Goal: Information Seeking & Learning: Understand process/instructions

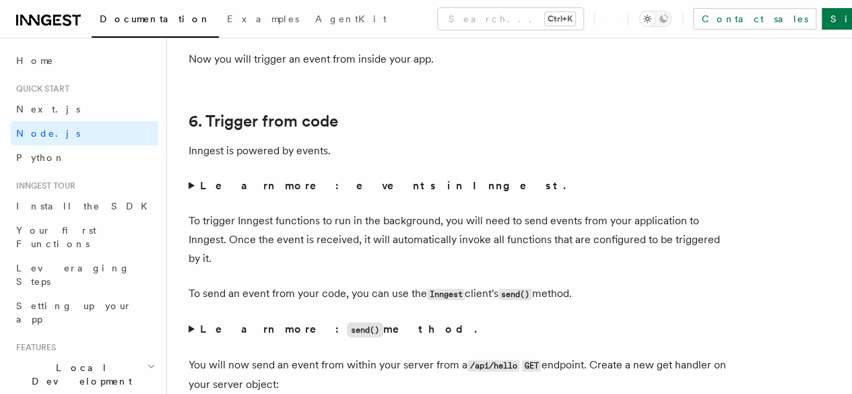
scroll to position [6805, 0]
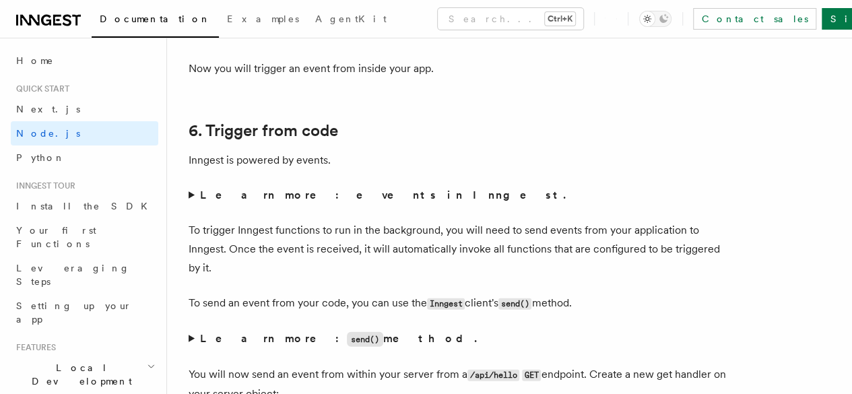
click at [0, 0] on span "Starting your project" at bounding box center [0, 0] width 0 height 0
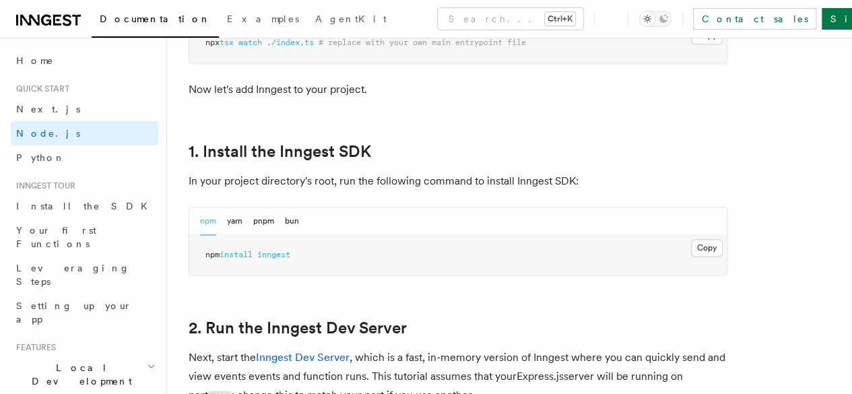
scroll to position [854, 0]
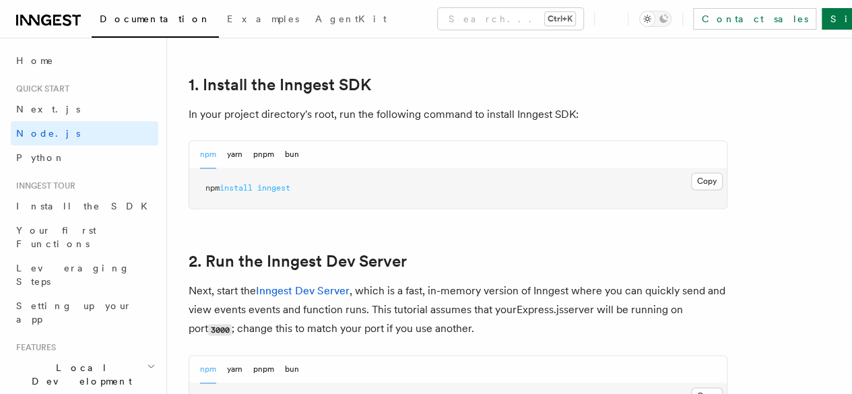
click at [0, 0] on span "Select your Node.js framework" at bounding box center [0, 0] width 0 height 0
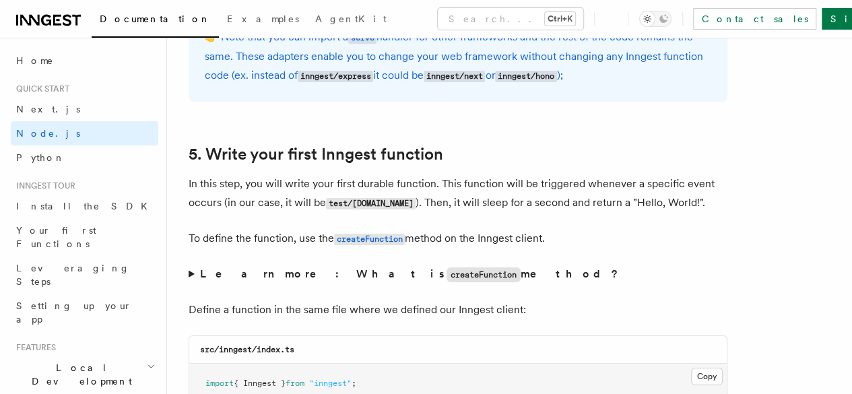
scroll to position [2504, 0]
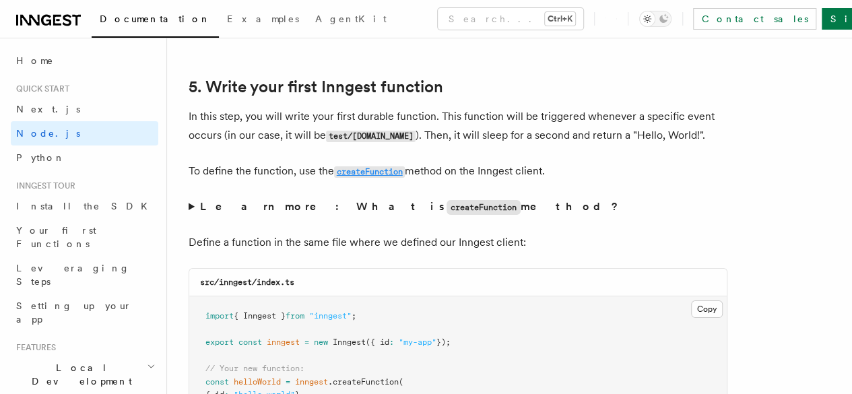
click at [375, 178] on code "createFunction" at bounding box center [369, 171] width 71 height 11
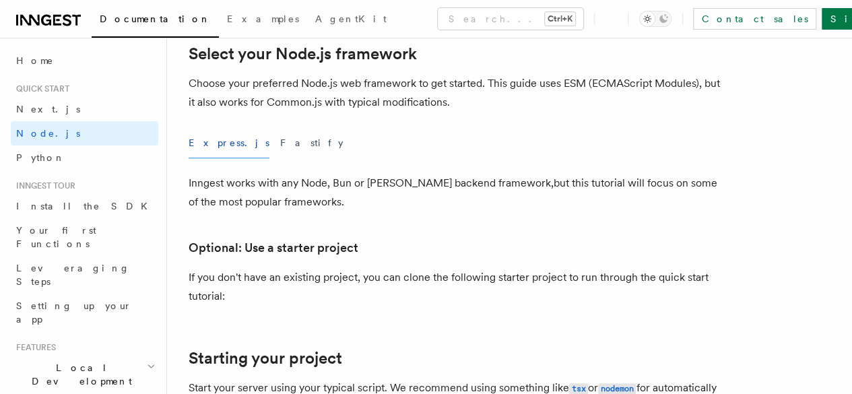
scroll to position [348, 0]
click at [0, 0] on span "2. Run the Inngest Dev Server" at bounding box center [0, 0] width 0 height 0
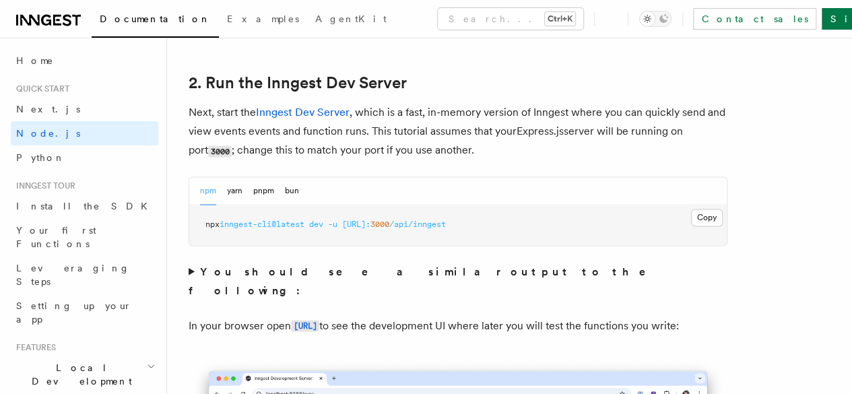
scroll to position [1059, 0]
